Goal: Task Accomplishment & Management: Use online tool/utility

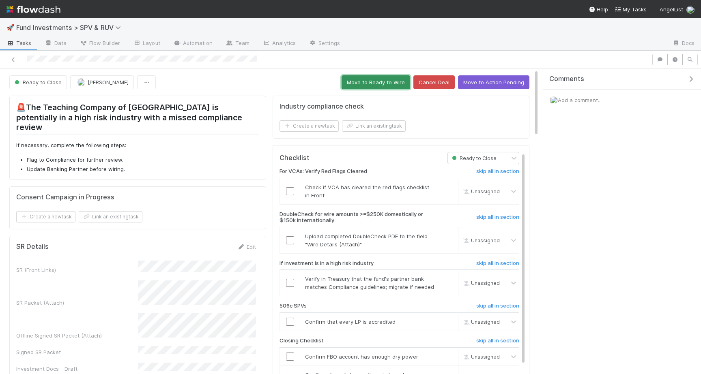
click at [351, 87] on button "Move to Ready to Wire" at bounding box center [376, 82] width 69 height 14
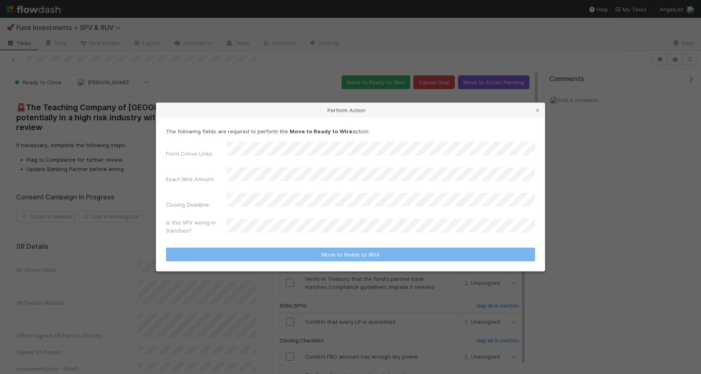
click at [283, 219] on div "Is this SPV wiring in tranches?" at bounding box center [350, 228] width 369 height 19
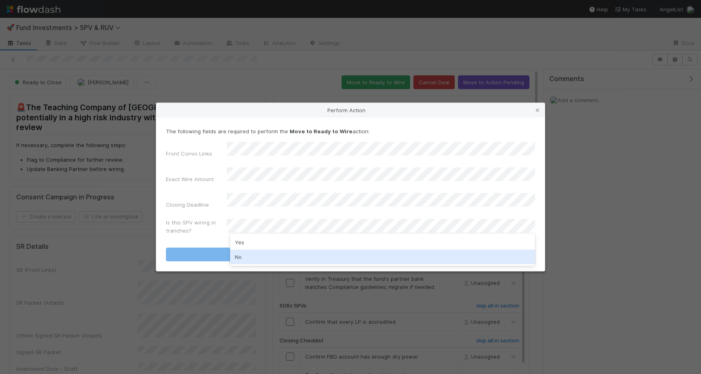
click at [254, 255] on div "No" at bounding box center [382, 257] width 305 height 15
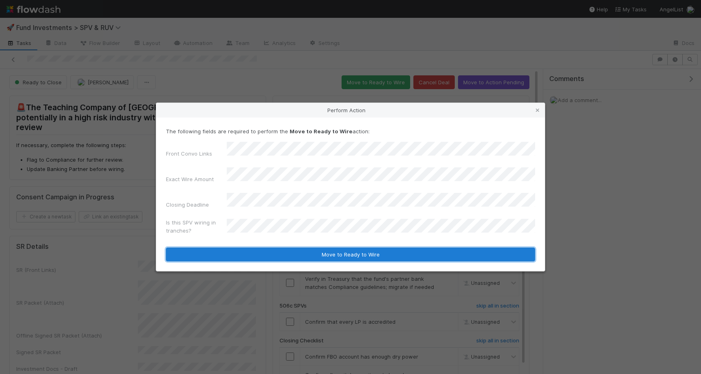
click at [258, 251] on button "Move to Ready to Wire" at bounding box center [350, 255] width 369 height 14
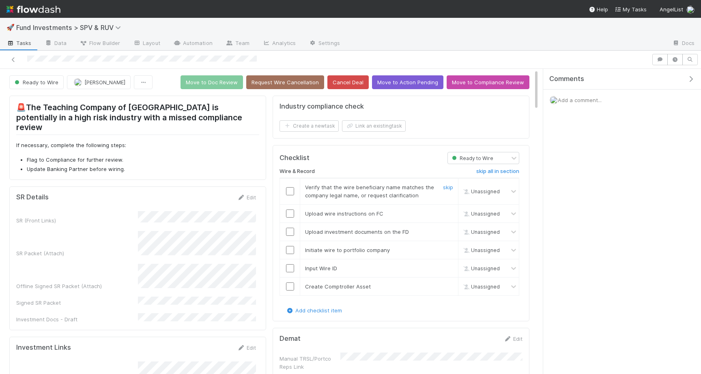
click at [288, 189] on input "checkbox" at bounding box center [290, 191] width 8 height 8
click at [288, 215] on input "checkbox" at bounding box center [290, 214] width 8 height 8
click at [288, 239] on td at bounding box center [290, 232] width 20 height 18
click at [288, 236] on td at bounding box center [290, 232] width 20 height 18
click at [288, 234] on input "checkbox" at bounding box center [290, 232] width 8 height 8
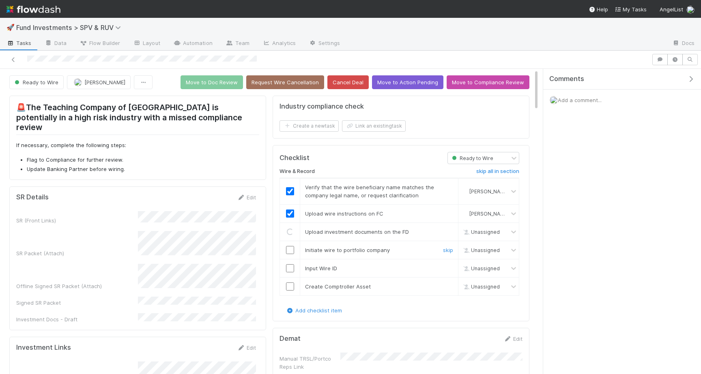
click at [291, 252] on input "checkbox" at bounding box center [290, 250] width 8 height 8
click at [291, 275] on td at bounding box center [290, 268] width 20 height 18
click at [291, 272] on input "checkbox" at bounding box center [290, 269] width 8 height 8
click at [290, 287] on input "checkbox" at bounding box center [290, 287] width 8 height 8
click at [293, 283] on input "checkbox" at bounding box center [290, 287] width 8 height 8
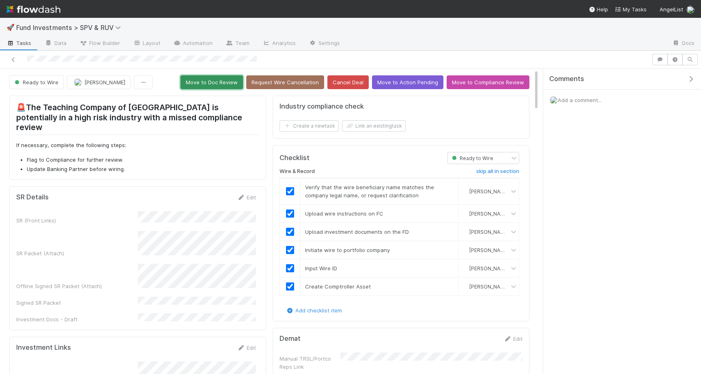
click at [204, 85] on button "Move to Doc Review" at bounding box center [212, 82] width 62 height 14
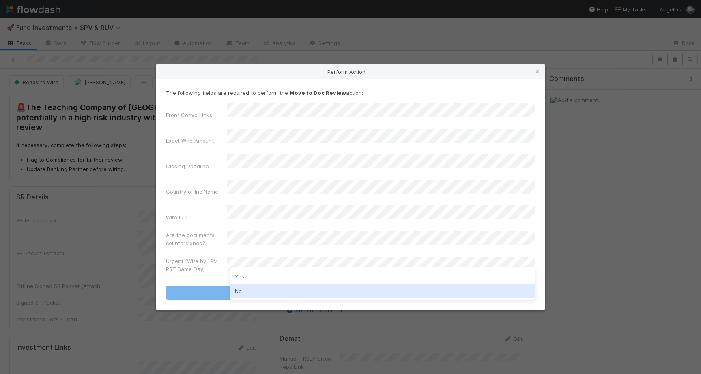
click at [244, 288] on div "No" at bounding box center [382, 291] width 305 height 15
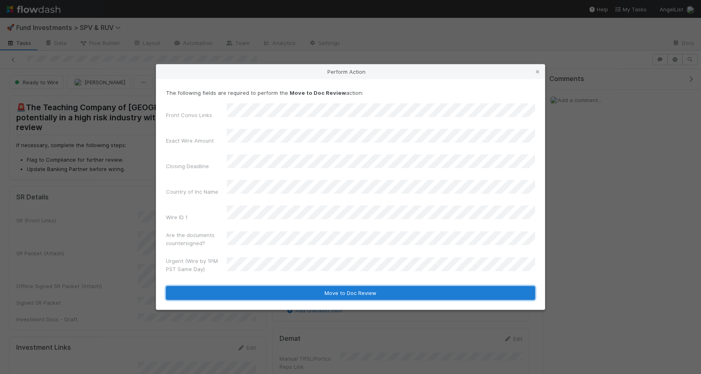
click at [252, 286] on button "Move to Doc Review" at bounding box center [350, 293] width 369 height 14
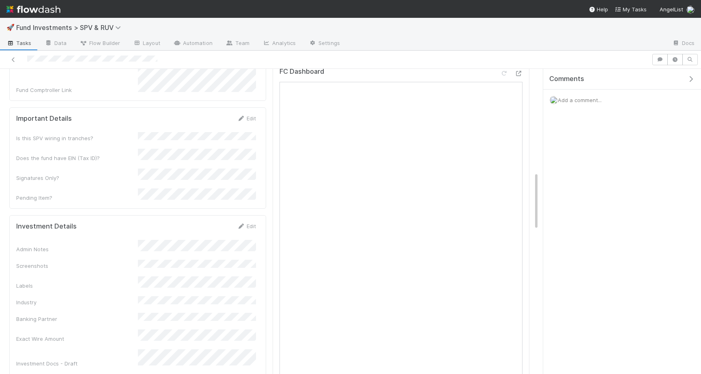
scroll to position [361, 0]
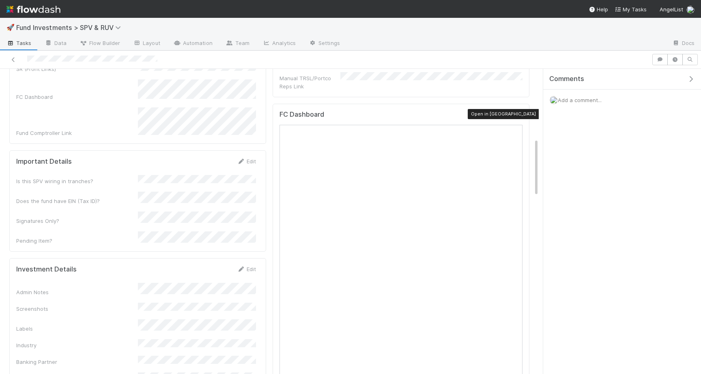
click at [521, 116] on icon at bounding box center [518, 116] width 8 height 5
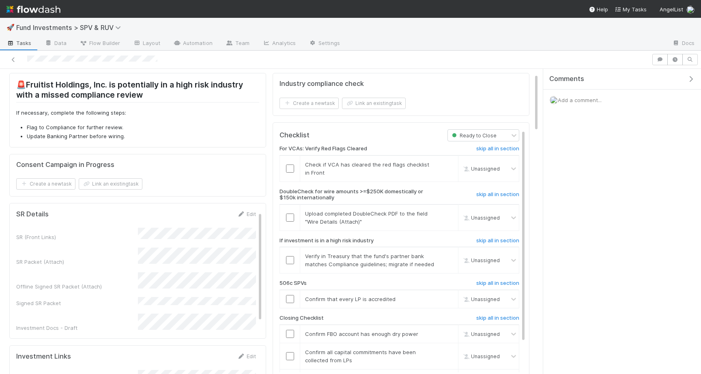
scroll to position [0, 0]
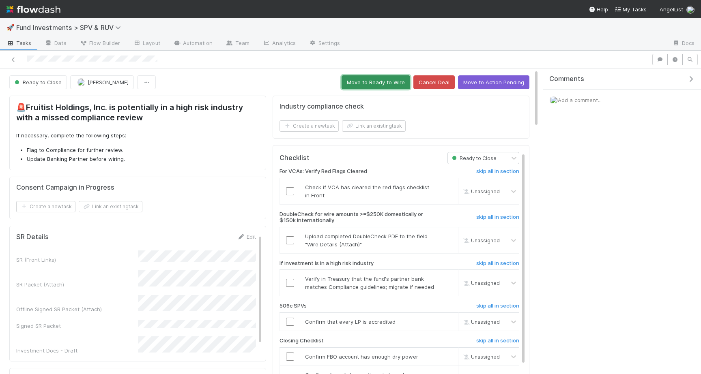
click at [379, 88] on button "Move to Ready to Wire" at bounding box center [376, 82] width 69 height 14
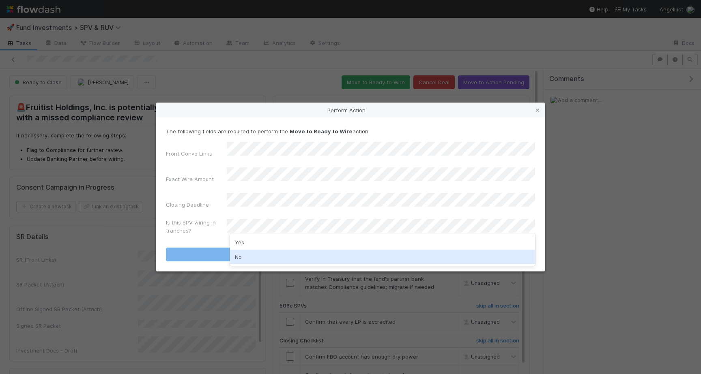
click at [265, 259] on div "No" at bounding box center [382, 257] width 305 height 15
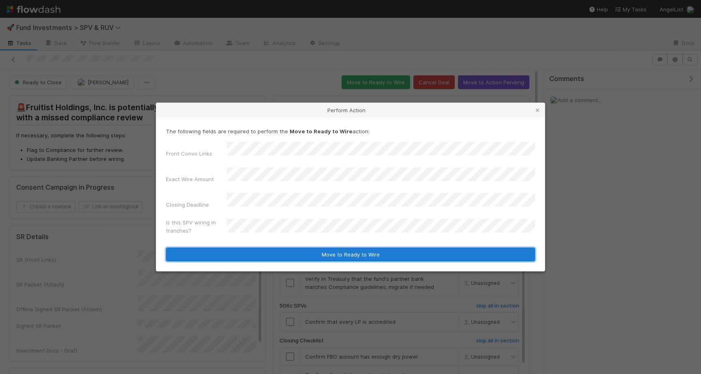
click at [292, 248] on button "Move to Ready to Wire" at bounding box center [350, 255] width 369 height 14
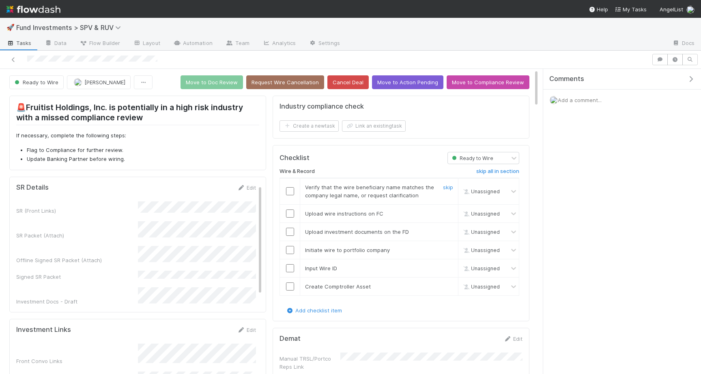
click at [293, 194] on input "checkbox" at bounding box center [290, 191] width 8 height 8
click at [293, 213] on input "checkbox" at bounding box center [290, 214] width 8 height 8
click at [293, 228] on input "checkbox" at bounding box center [290, 232] width 8 height 8
click at [293, 245] on td at bounding box center [290, 250] width 20 height 18
click at [290, 250] on input "checkbox" at bounding box center [290, 250] width 8 height 8
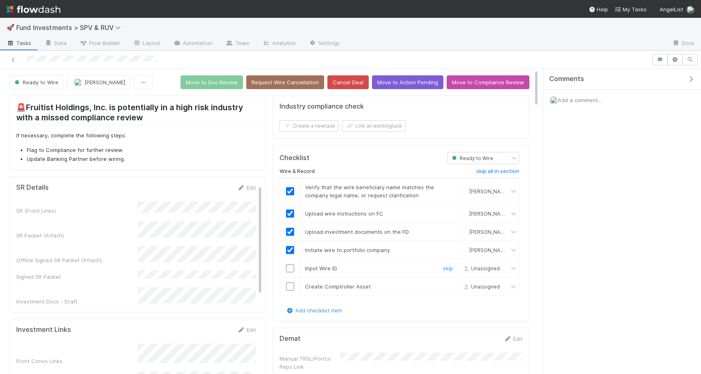
click at [290, 278] on td at bounding box center [290, 286] width 20 height 18
click at [292, 272] on input "checkbox" at bounding box center [290, 269] width 8 height 8
click at [292, 279] on td at bounding box center [290, 286] width 20 height 18
click at [292, 285] on input "checkbox" at bounding box center [290, 287] width 8 height 8
click at [290, 288] on input "checkbox" at bounding box center [290, 287] width 8 height 8
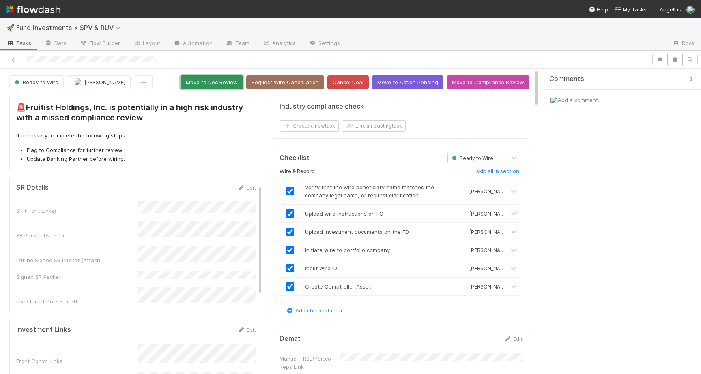
click at [224, 78] on button "Move to Doc Review" at bounding box center [212, 82] width 62 height 14
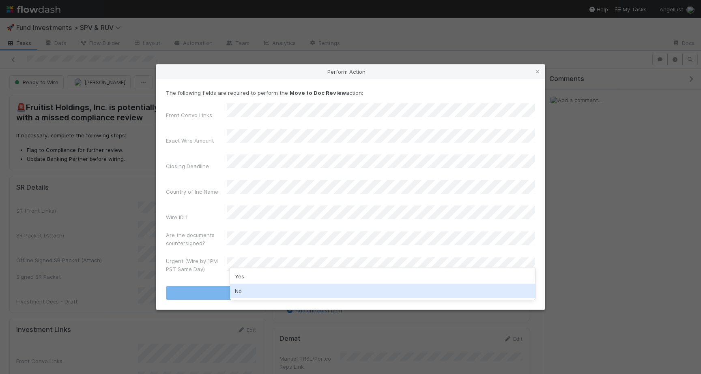
click at [251, 289] on div "No" at bounding box center [382, 291] width 305 height 15
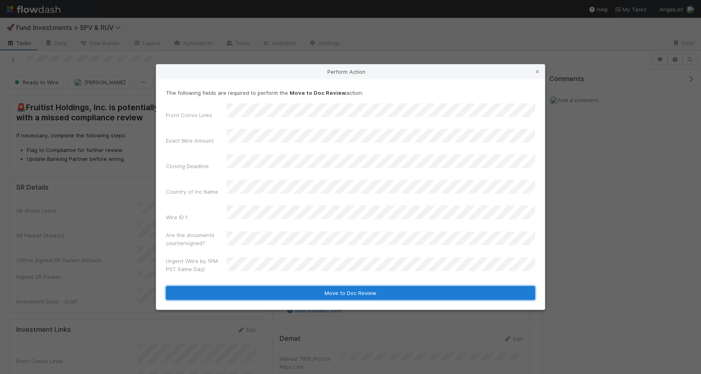
click at [252, 286] on button "Move to Doc Review" at bounding box center [350, 293] width 369 height 14
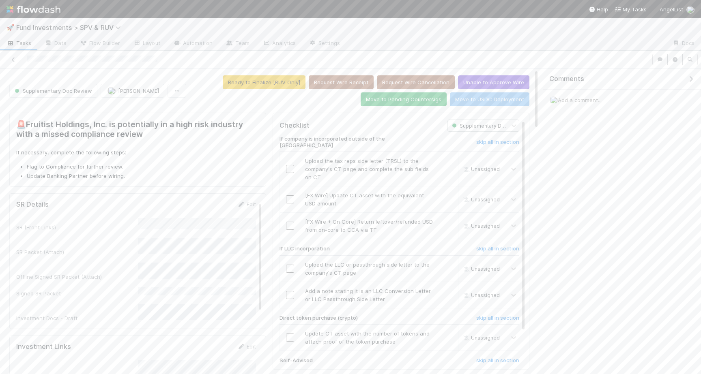
scroll to position [10, 0]
